Goal: Browse casually

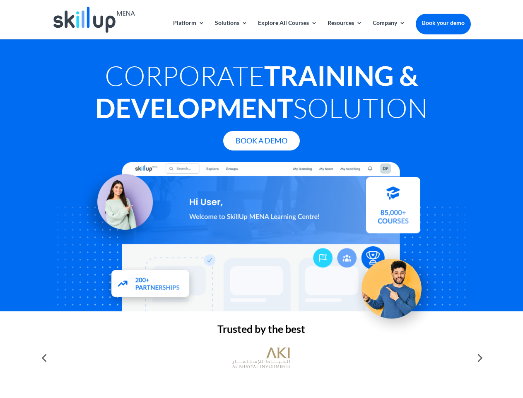
click at [262, 199] on div at bounding box center [261, 236] width 419 height 149
click at [231, 29] on link "Solutions" at bounding box center [231, 29] width 33 height 19
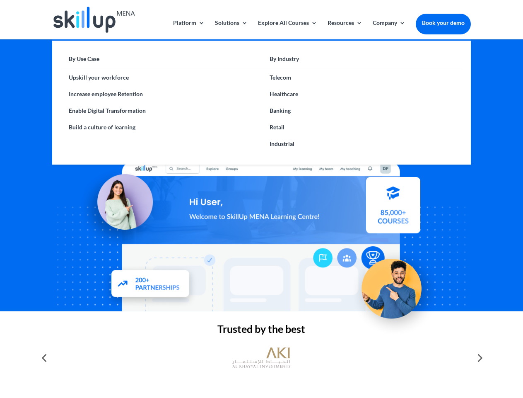
click at [287, 29] on link "Explore All Courses" at bounding box center [287, 29] width 59 height 19
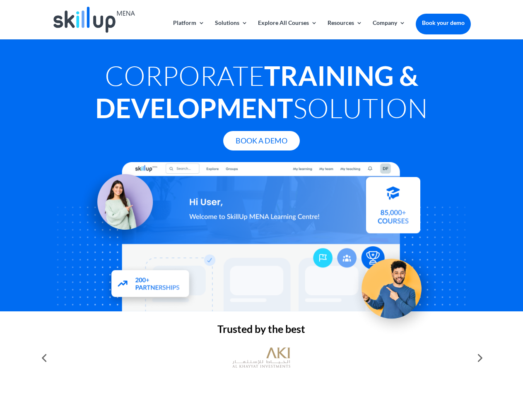
click at [344, 29] on link "Resources" at bounding box center [345, 29] width 35 height 19
click at [389, 29] on link "Company" at bounding box center [389, 29] width 33 height 19
click at [262, 358] on img at bounding box center [261, 357] width 58 height 29
